Goal: Task Accomplishment & Management: Use online tool/utility

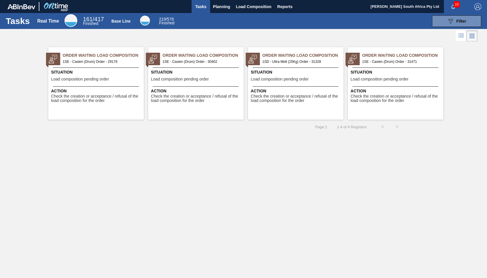
click at [382, 63] on span "1SE - Casien (Drum) Order - 31471" at bounding box center [400, 61] width 76 height 6
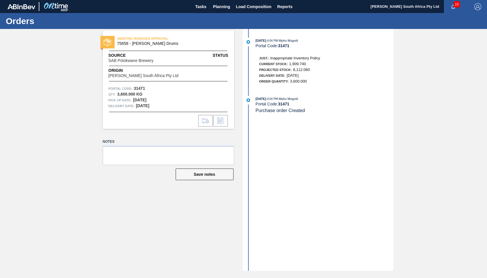
click at [299, 76] on span "[DATE]" at bounding box center [293, 75] width 12 height 4
click at [292, 105] on div "Portal Code: 31471" at bounding box center [324, 104] width 137 height 5
click at [286, 125] on div "09/04/2025 - 4:04 PM : Mpho Mogodi Portal Code: 31471 Just.: Inappropriate Inve…" at bounding box center [318, 150] width 149 height 242
click at [298, 182] on div "09/04/2025 - 4:04 PM : Mpho Mogodi Portal Code: 31471 Just.: Inappropriate Inve…" at bounding box center [318, 150] width 149 height 242
click at [285, 76] on span "Delivery Date:" at bounding box center [272, 75] width 26 height 3
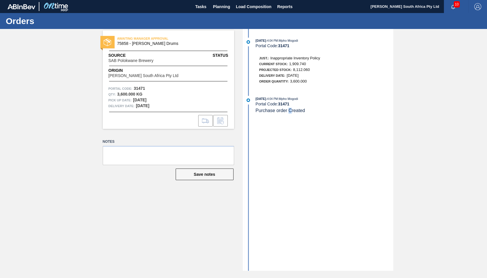
click at [290, 158] on div "09/04/2025 - 4:04 PM : Mpho Mogodi Portal Code: 31471 Just.: Inappropriate Inve…" at bounding box center [318, 150] width 149 height 242
drag, startPoint x: 290, startPoint y: 158, endPoint x: 292, endPoint y: 175, distance: 17.5
click at [292, 175] on div "09/04/2025 - 4:04 PM : Mpho Mogodi Portal Code: 31471 Just.: Inappropriate Inve…" at bounding box center [318, 150] width 149 height 242
click at [306, 212] on div "09/04/2025 - 4:04 PM : Mpho Mogodi Portal Code: 31471 Just.: Inappropriate Inve…" at bounding box center [318, 150] width 149 height 242
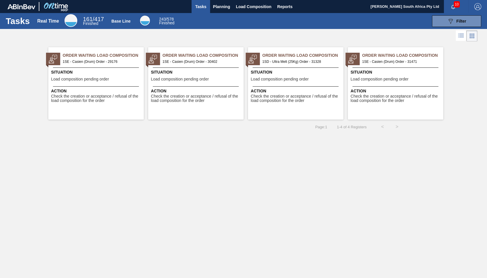
click at [378, 59] on span "1SE - Casien (Drum) Order - 31471" at bounding box center [400, 61] width 76 height 6
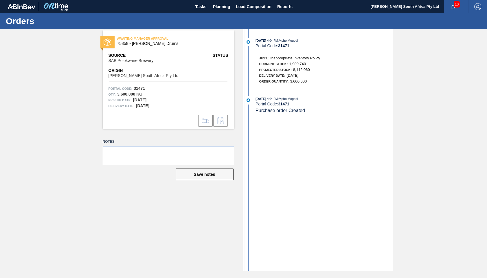
click at [282, 113] on span "Purchase order Created" at bounding box center [280, 110] width 49 height 5
click at [287, 63] on span "Current Stock:" at bounding box center [273, 63] width 29 height 3
click at [282, 105] on strong "31471" at bounding box center [283, 104] width 11 height 5
click at [149, 42] on span "75858 - Glue Casien Drums" at bounding box center [169, 43] width 105 height 4
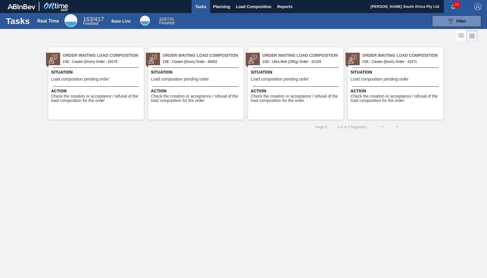
click at [380, 99] on span "Check the creation or acceptance / refusal of the load composition for the order" at bounding box center [396, 98] width 91 height 9
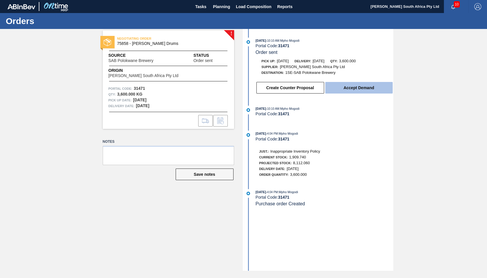
click at [358, 90] on button "Accept Demand" at bounding box center [358, 88] width 67 height 12
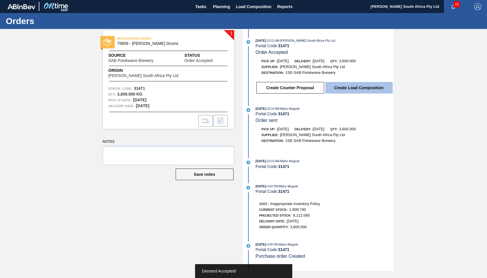
click at [362, 91] on button "Create Load Composition" at bounding box center [358, 88] width 67 height 12
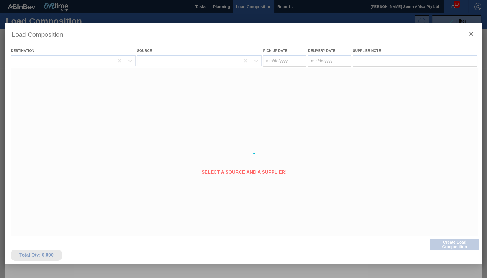
type Date "09/07/2025"
type Date "[DATE]"
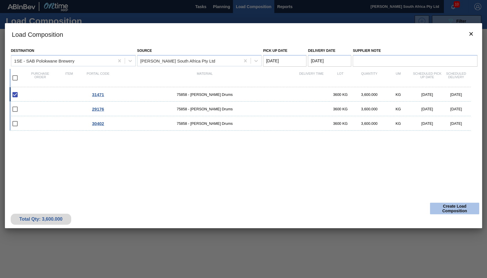
click at [442, 205] on button "Create Load Composition" at bounding box center [454, 209] width 49 height 12
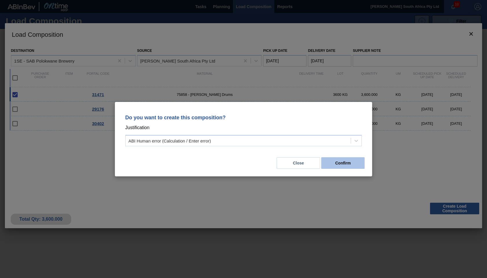
click at [340, 163] on button "Confirm" at bounding box center [342, 163] width 43 height 12
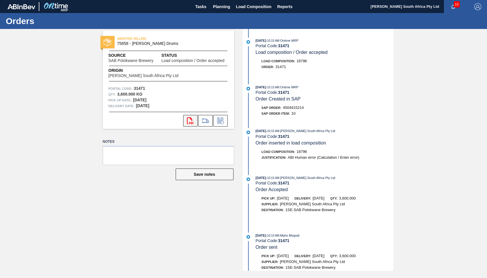
click at [190, 122] on icon "svg{fill:#ff0000}" at bounding box center [190, 120] width 7 height 7
